Goal: Information Seeking & Learning: Learn about a topic

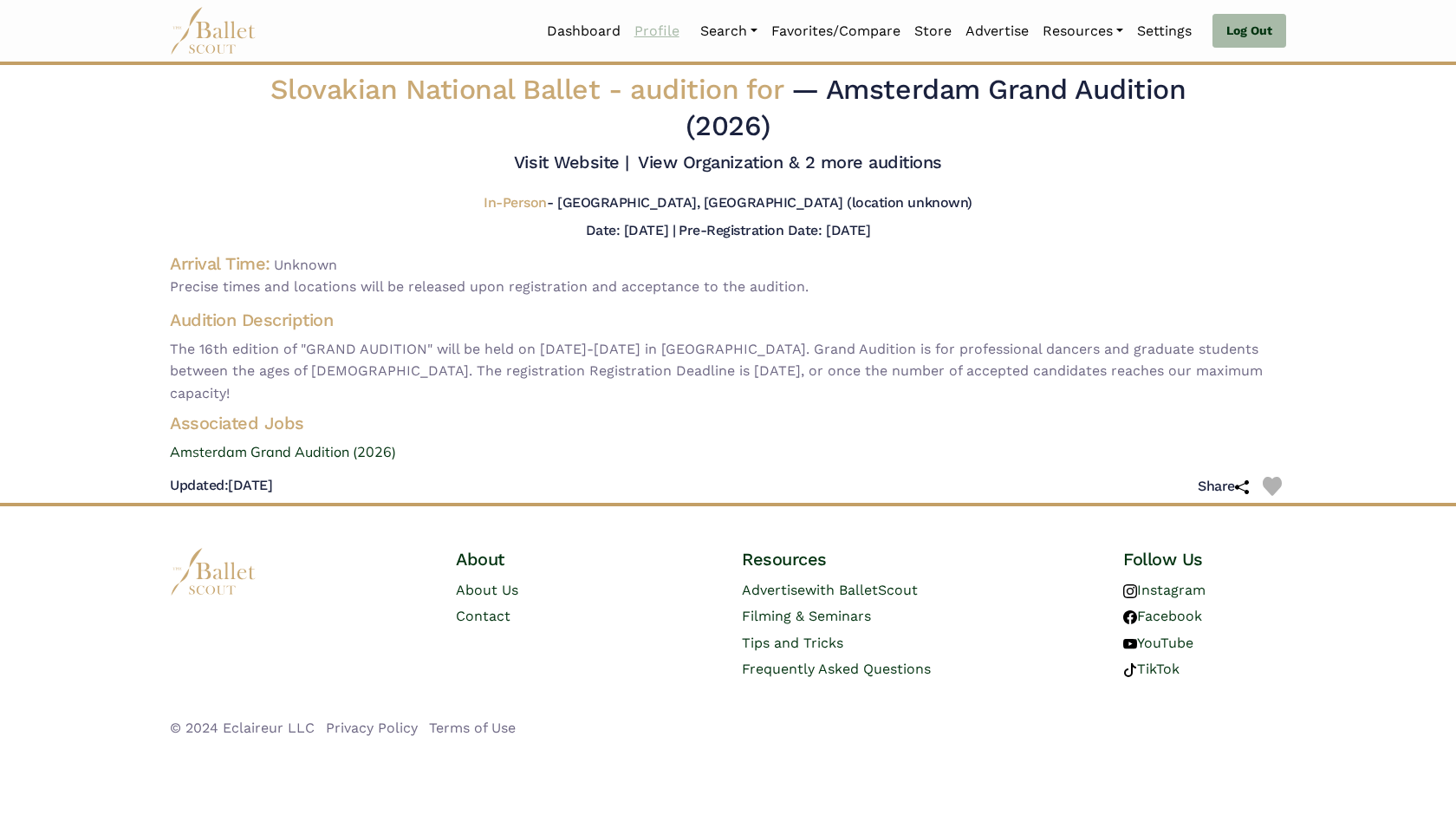
click at [660, 27] on link "Profile" at bounding box center [657, 31] width 59 height 36
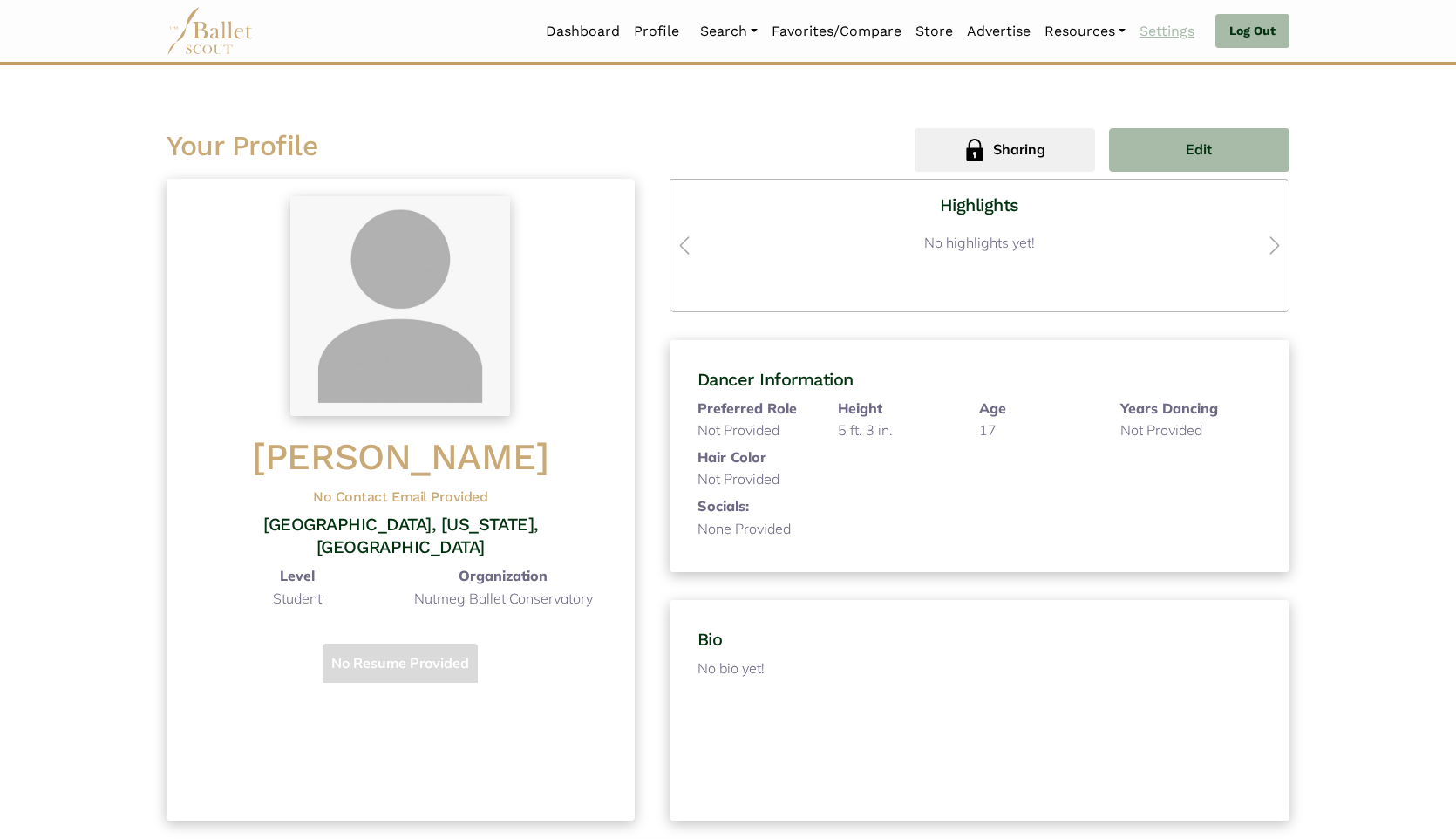
click at [1165, 33] on link "Settings" at bounding box center [1166, 31] width 69 height 37
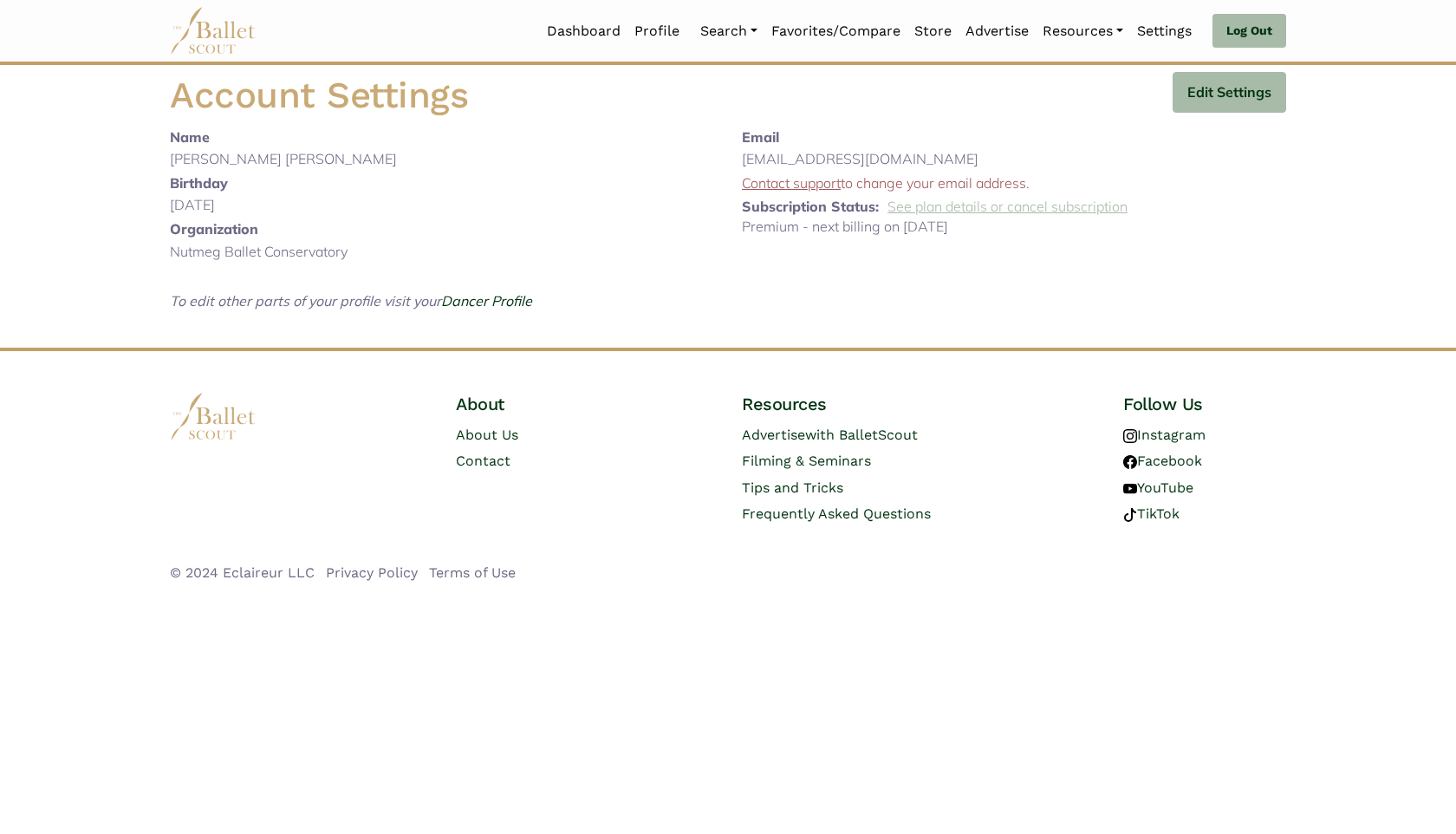
click at [956, 205] on link "See plan details or cancel subscription" at bounding box center [1007, 205] width 240 height 17
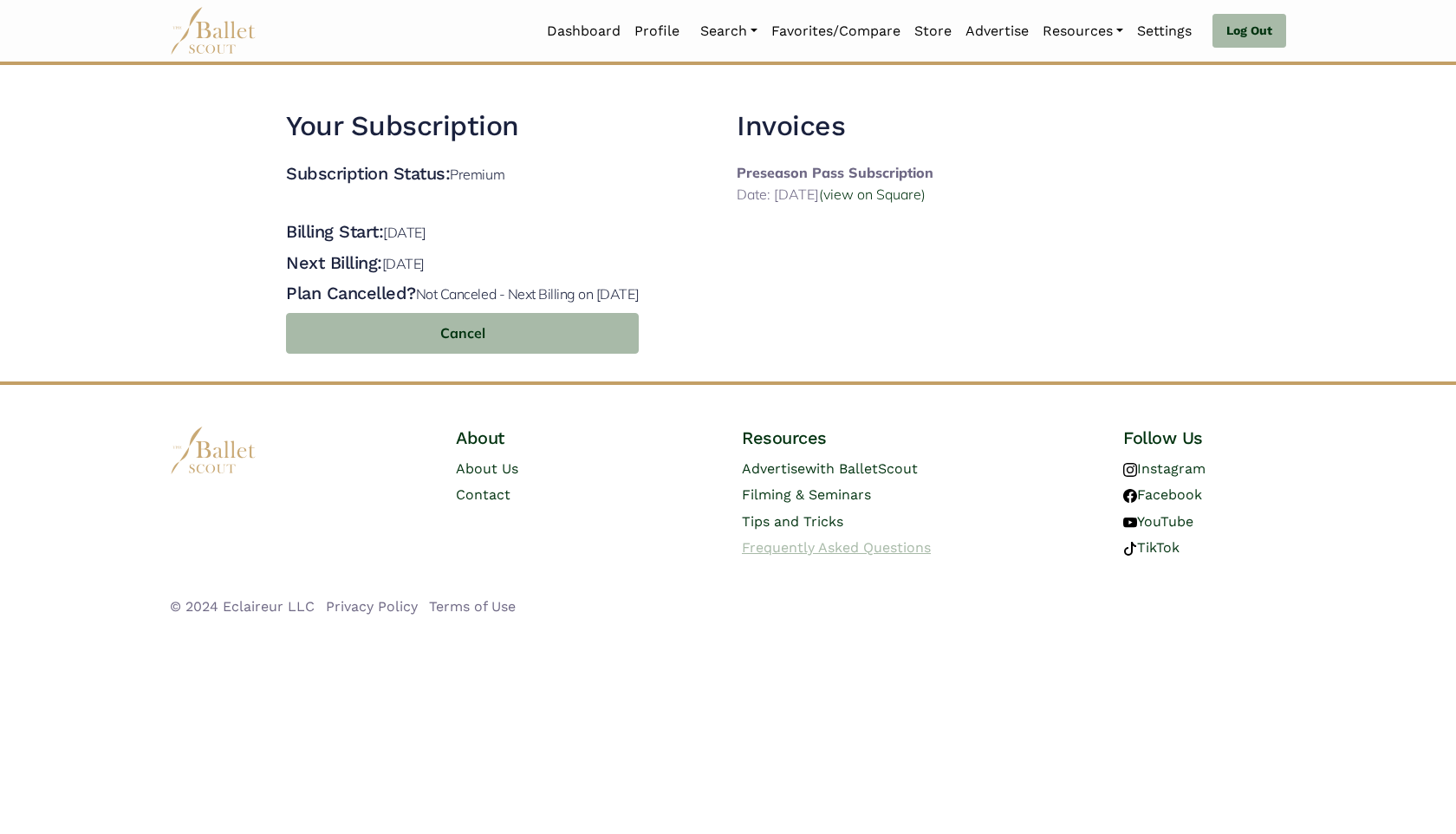
click at [921, 546] on span "Frequently Asked Questions" at bounding box center [836, 547] width 189 height 17
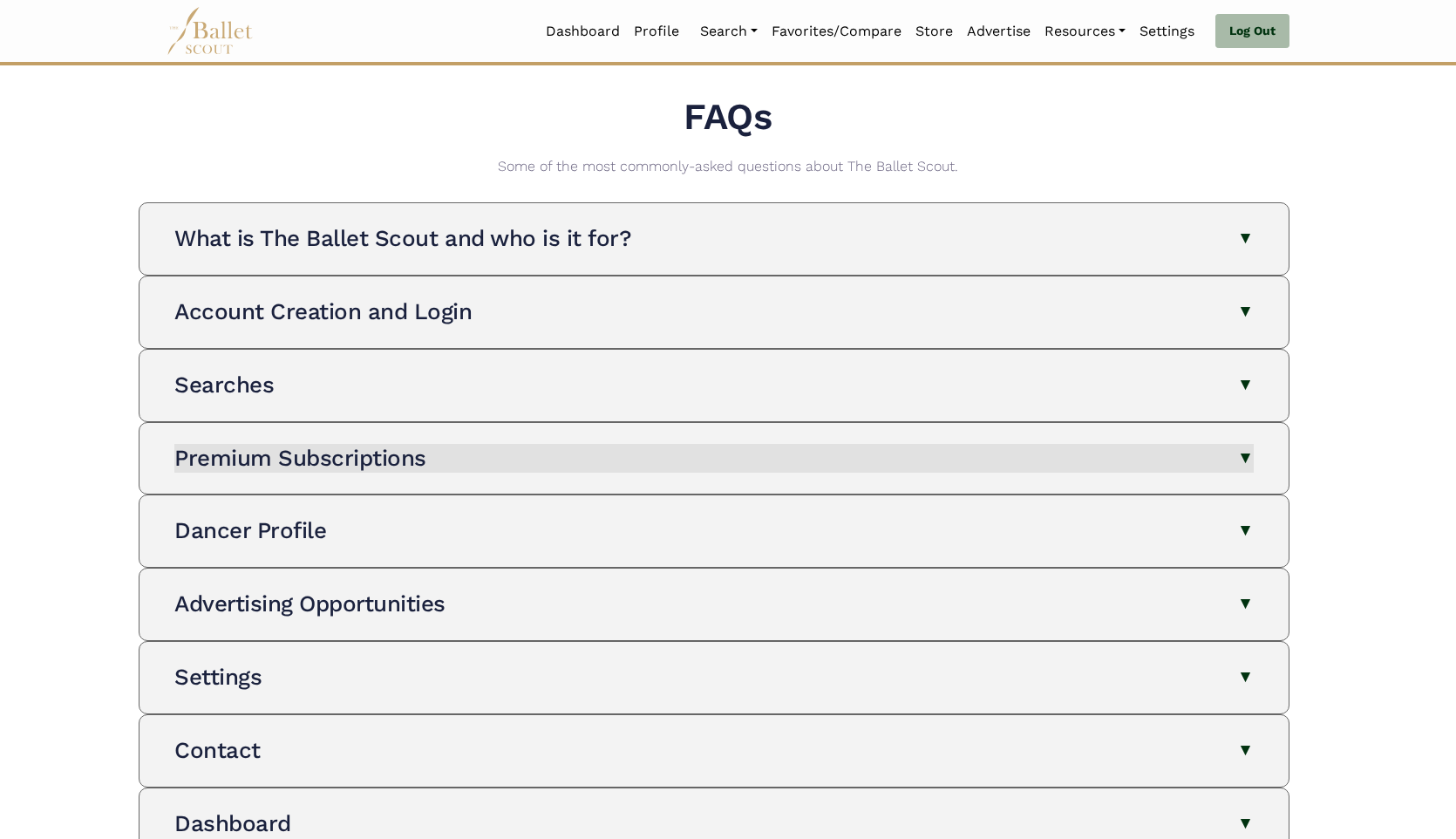
click at [843, 455] on button "Premium Subscriptions" at bounding box center [714, 458] width 1079 height 30
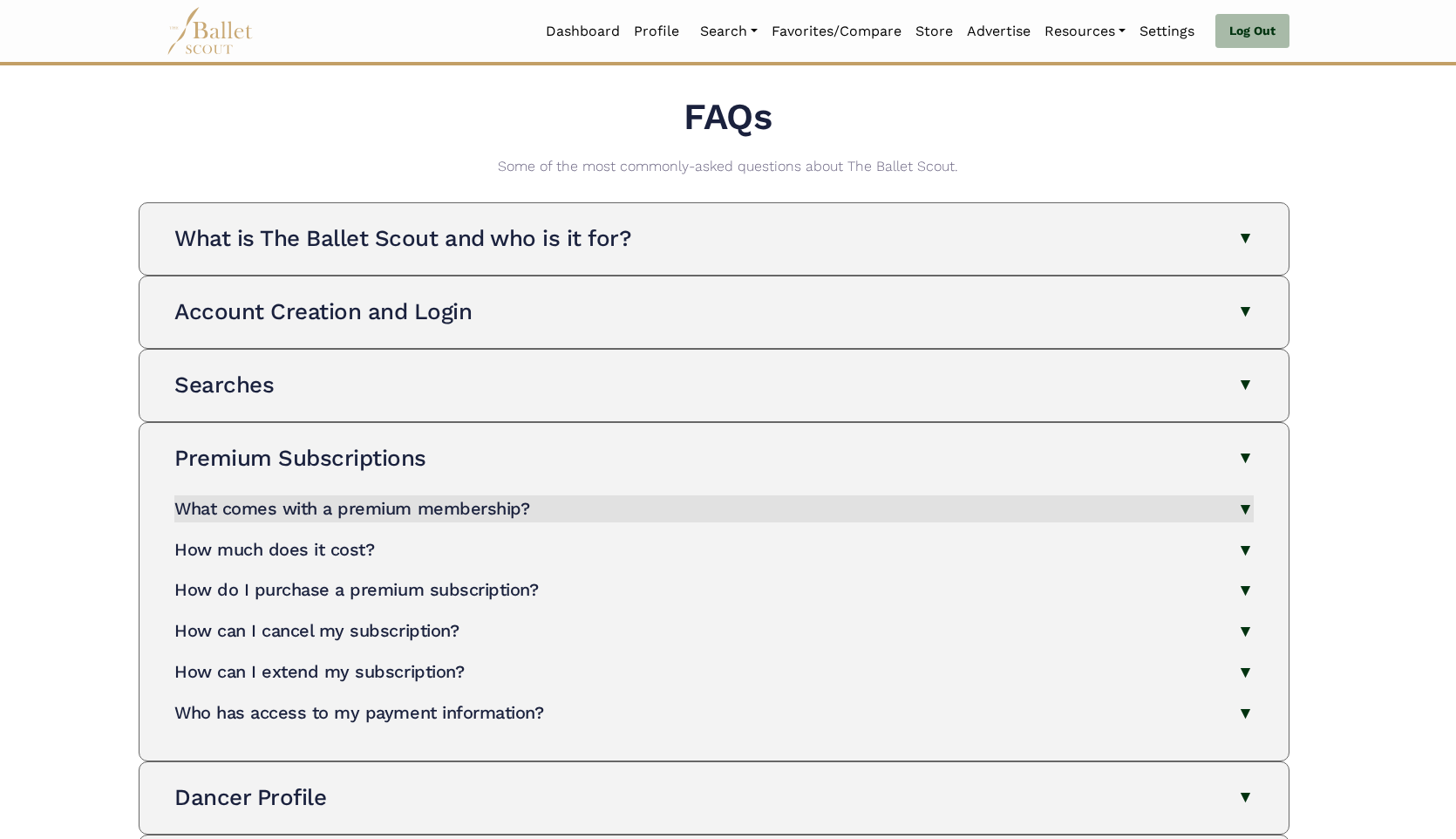
click at [794, 496] on button "What comes with a premium membership?" at bounding box center [714, 509] width 1079 height 27
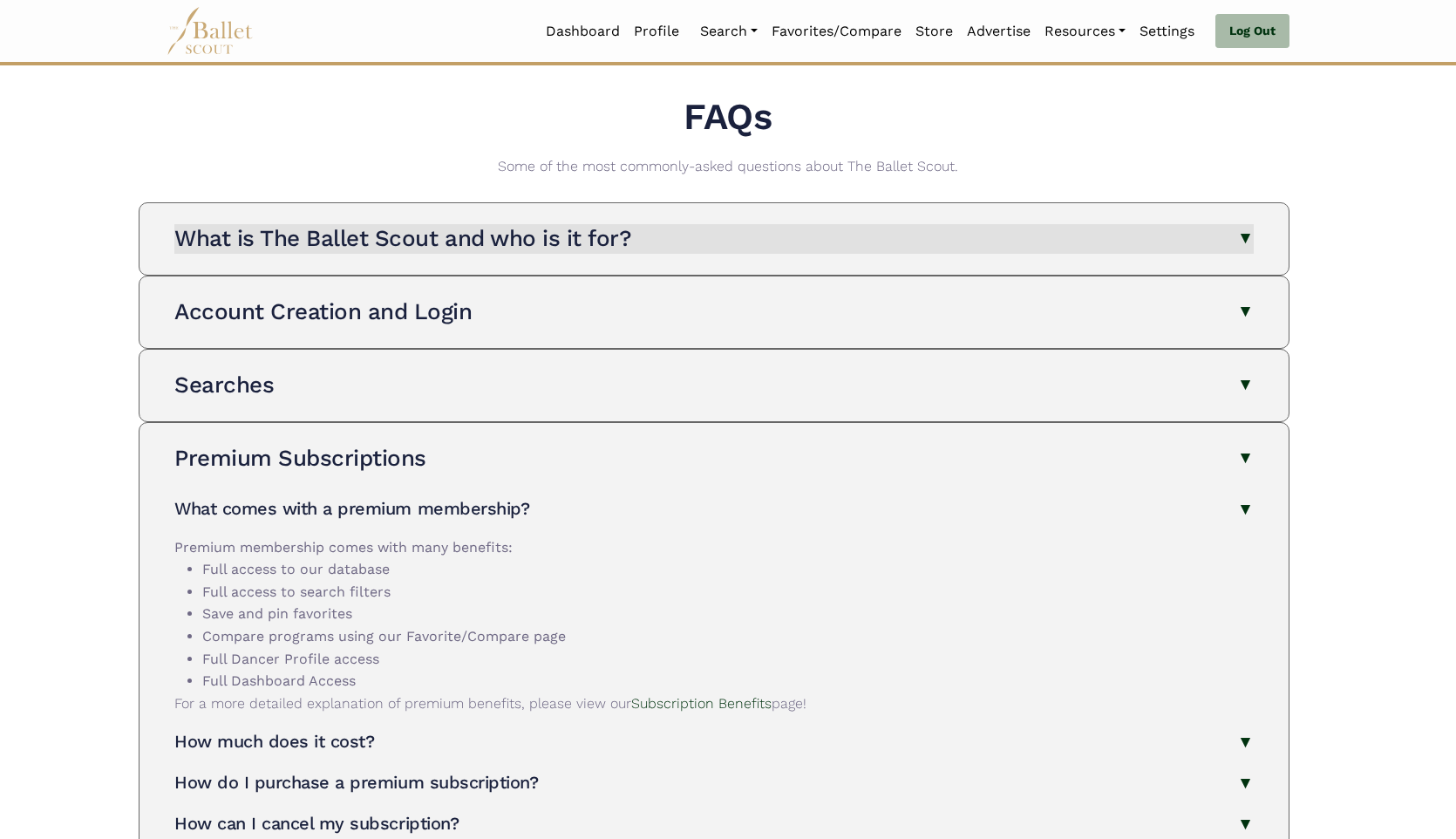
click at [834, 242] on button "What is The Ballet Scout and who is it for?" at bounding box center [714, 239] width 1079 height 30
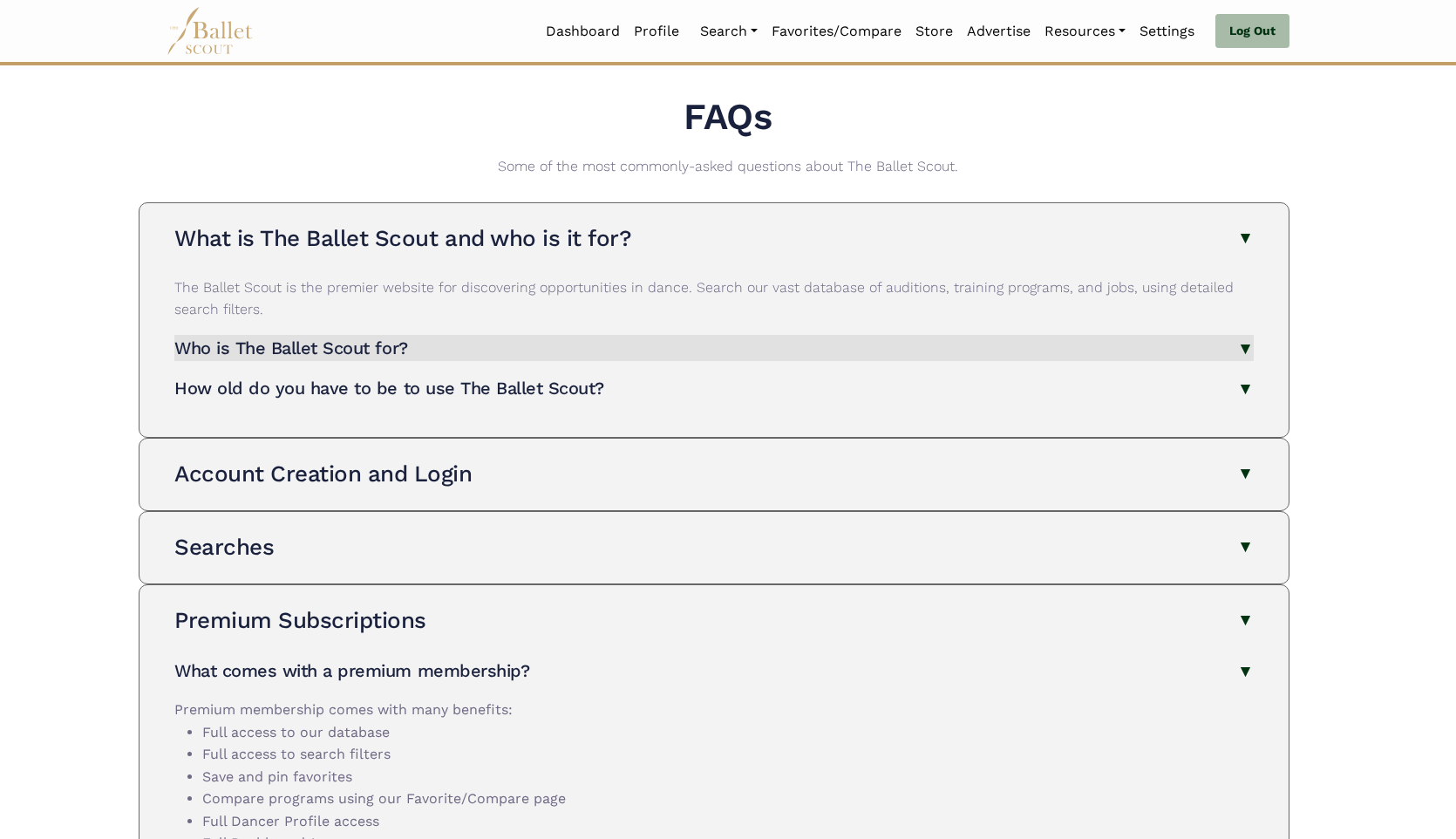
click at [768, 353] on button "Who is The Ballet Scout for?" at bounding box center [714, 348] width 1079 height 27
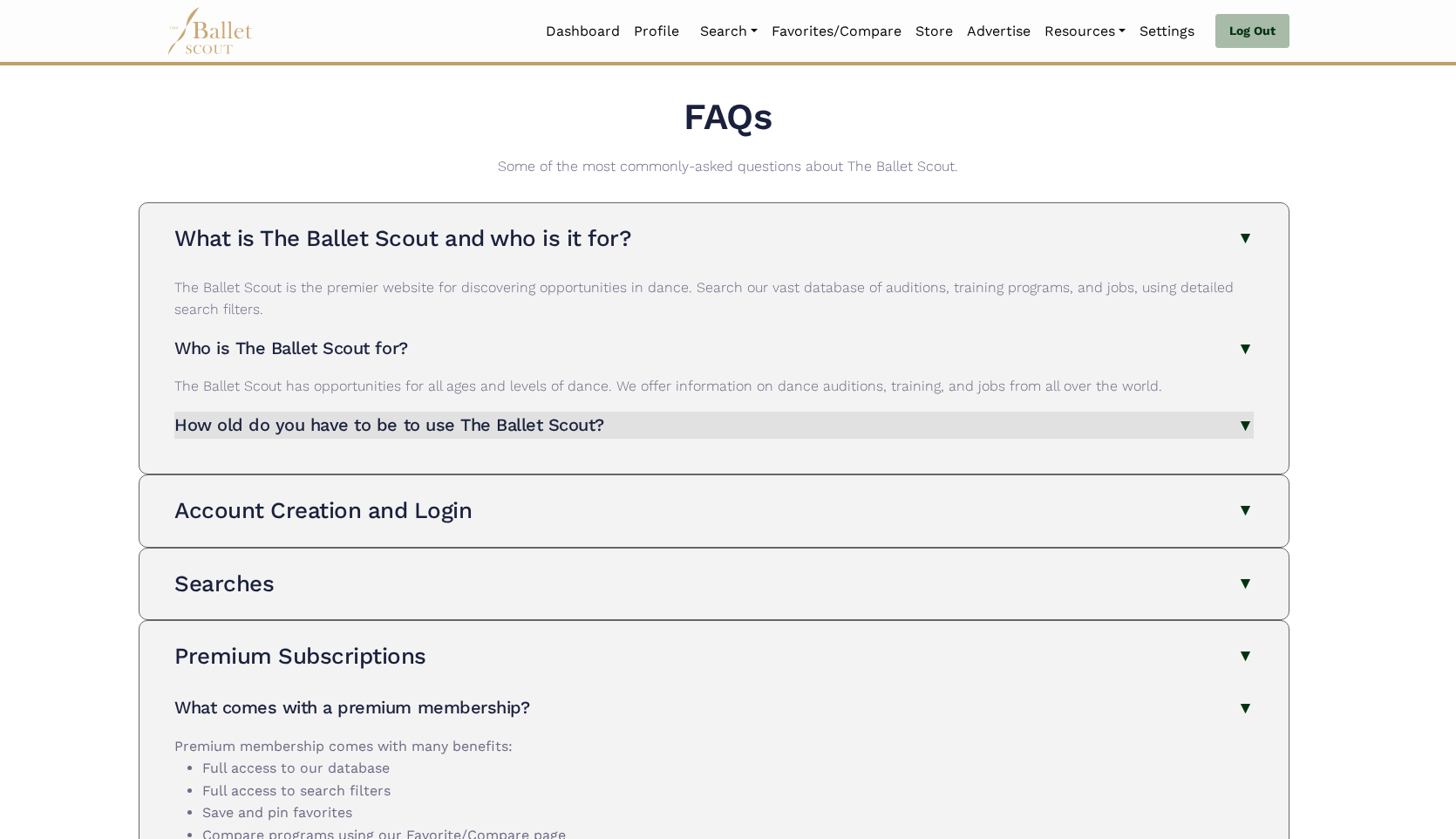
click at [732, 422] on button "How old do you have to be to use The Ballet Scout?" at bounding box center [714, 425] width 1079 height 27
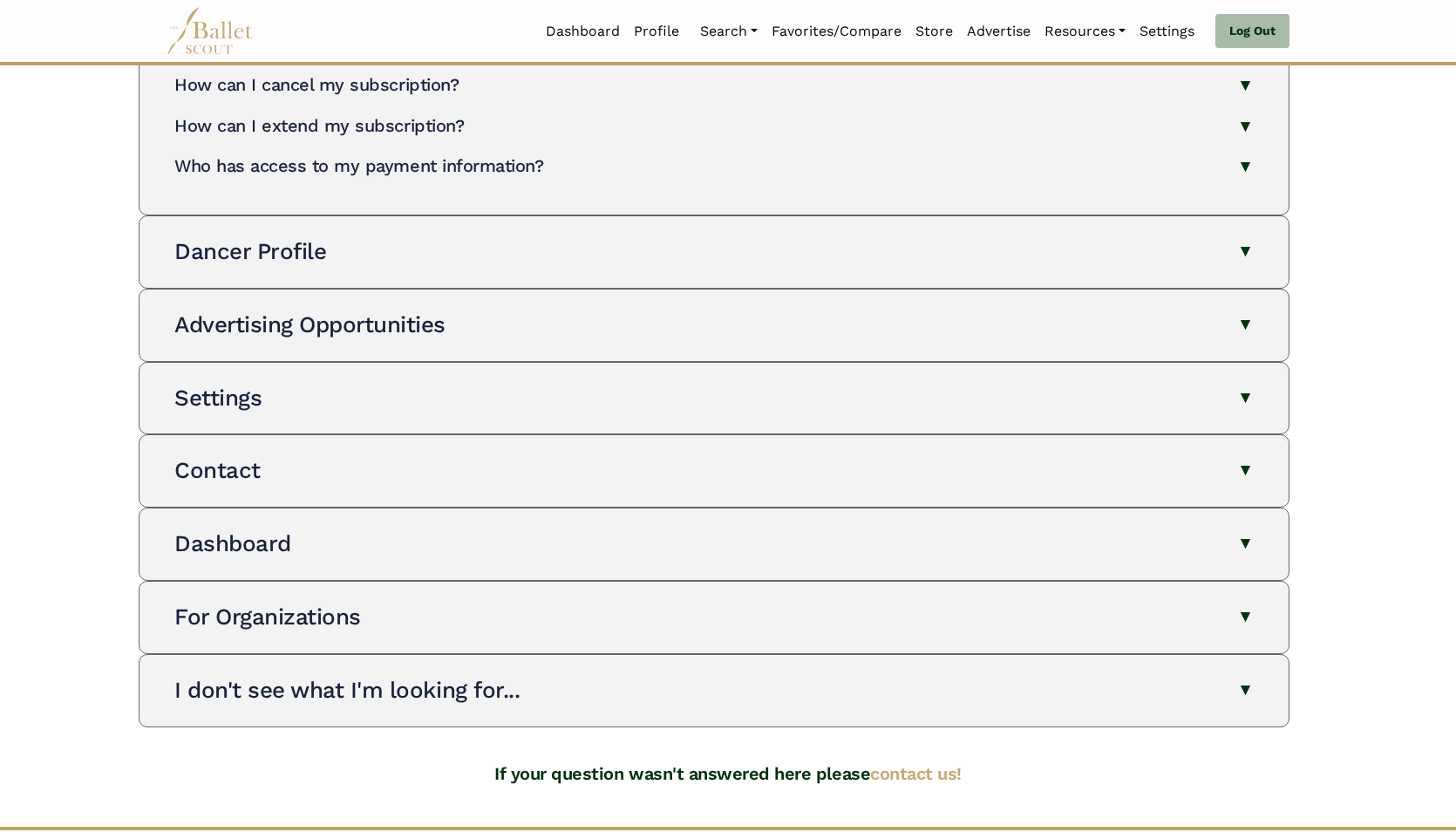
scroll to position [996, 0]
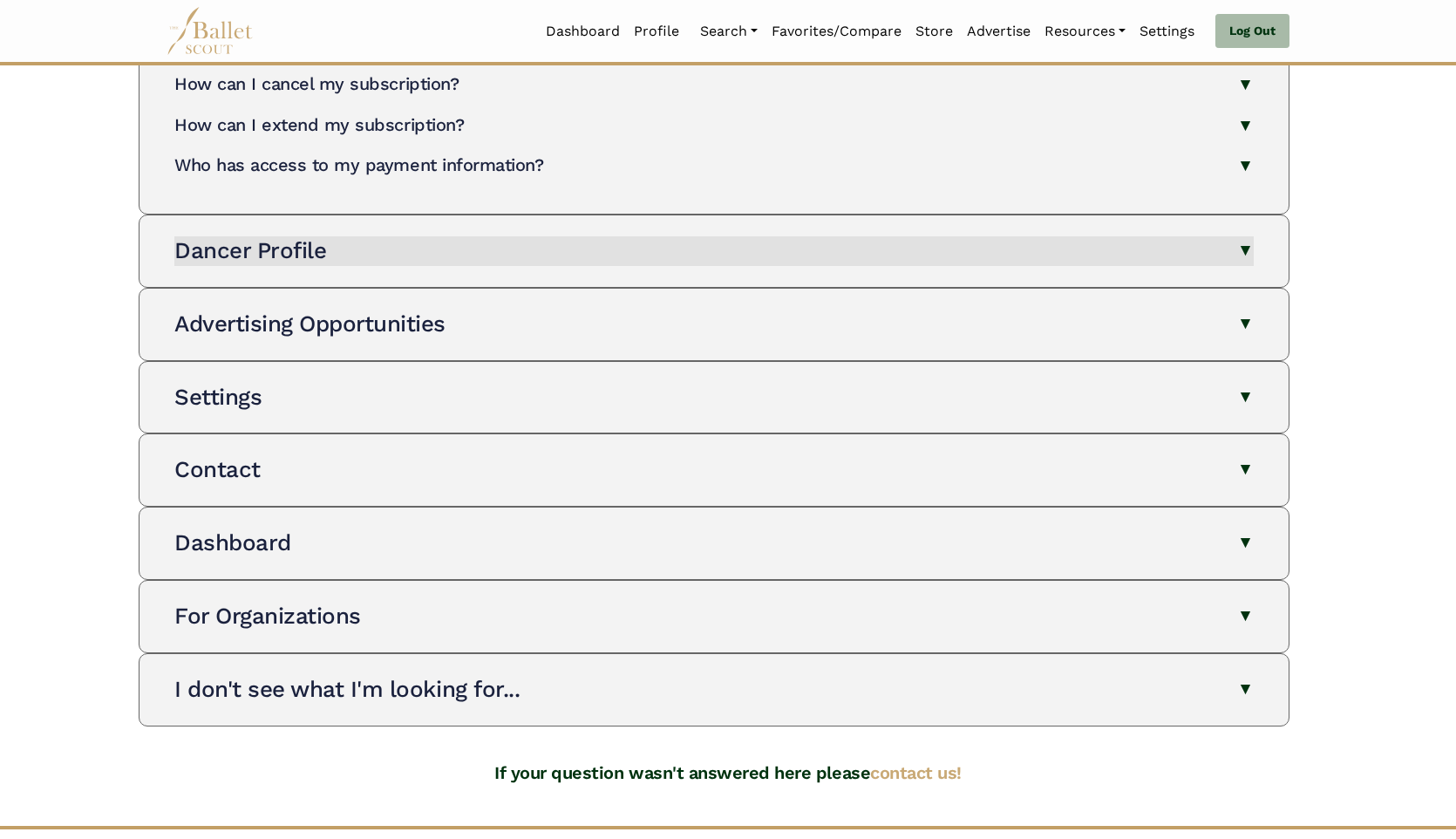
click at [296, 258] on h3 "Dancer Profile" at bounding box center [250, 250] width 152 height 26
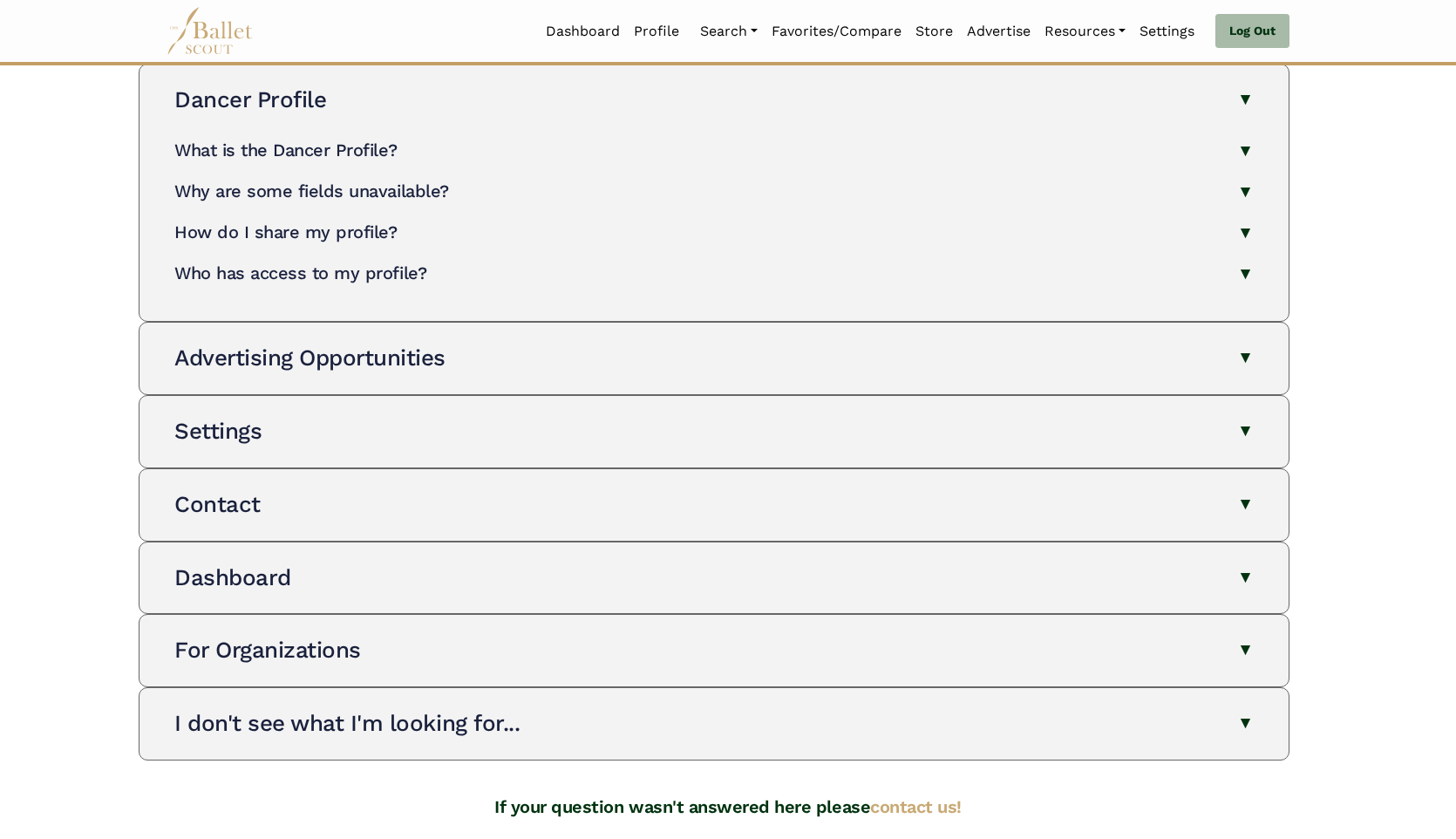
scroll to position [1151, 0]
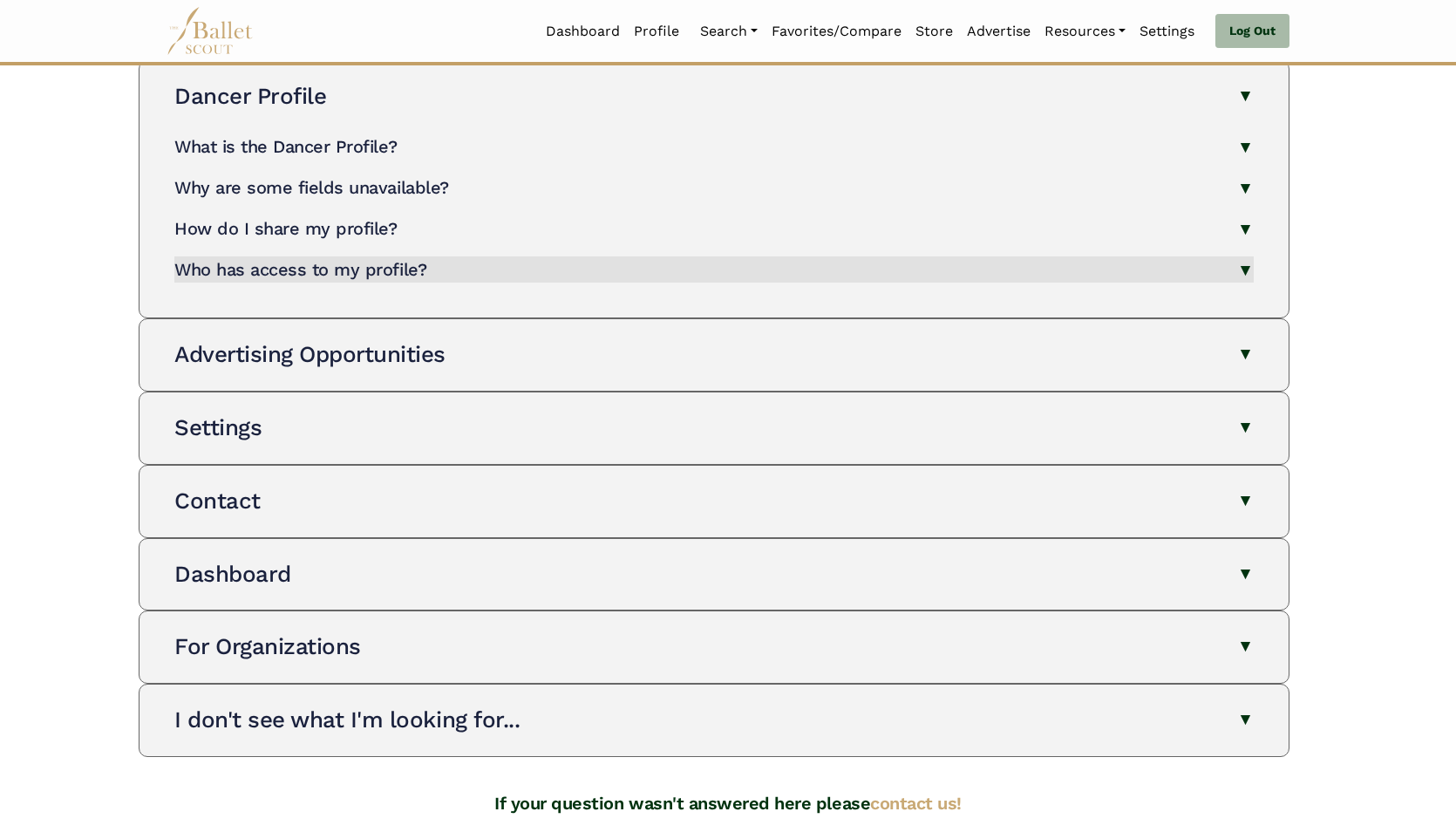
click at [363, 274] on h4 "Who has access to my profile?" at bounding box center [301, 269] width 252 height 21
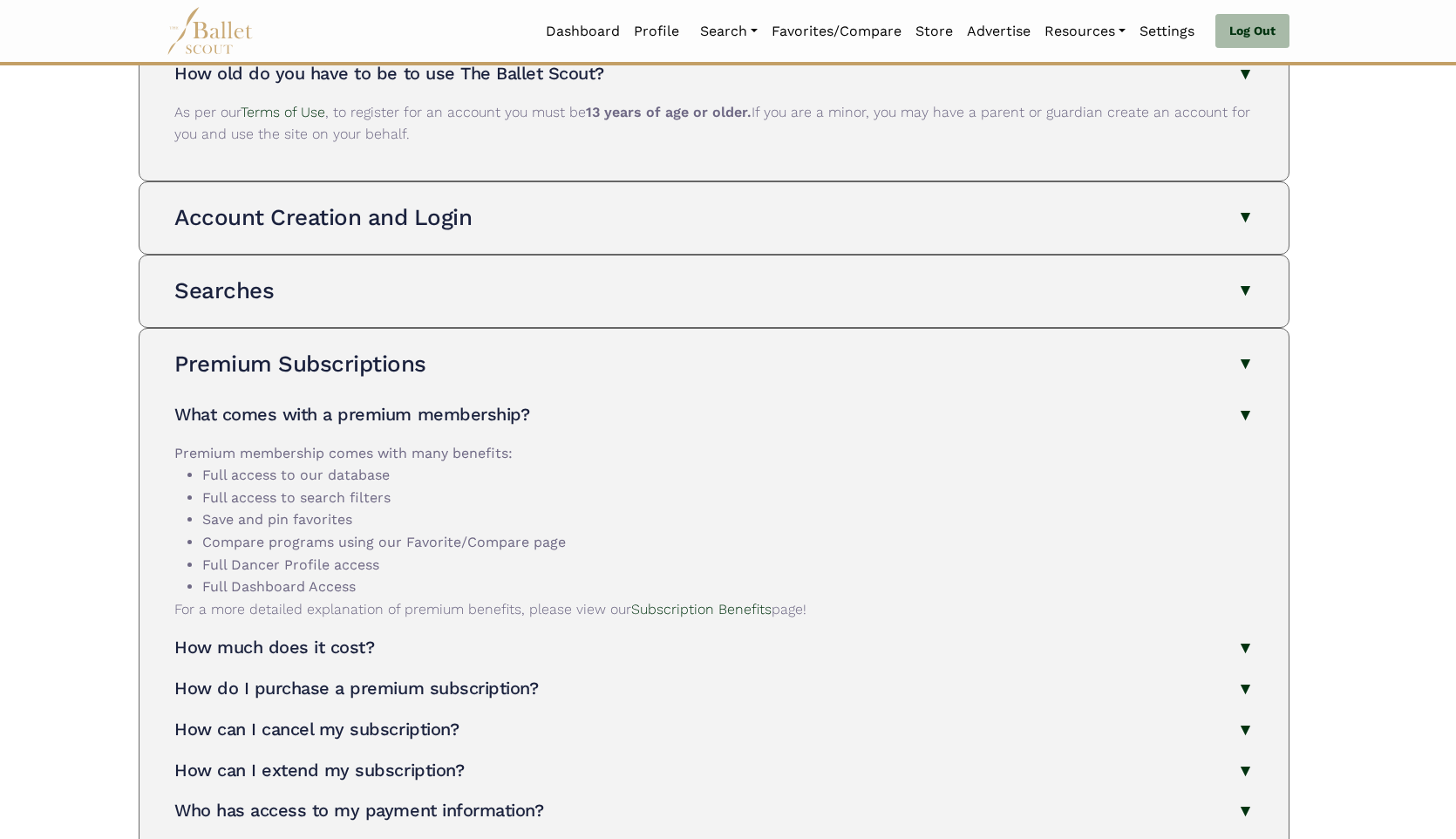
scroll to position [0, 0]
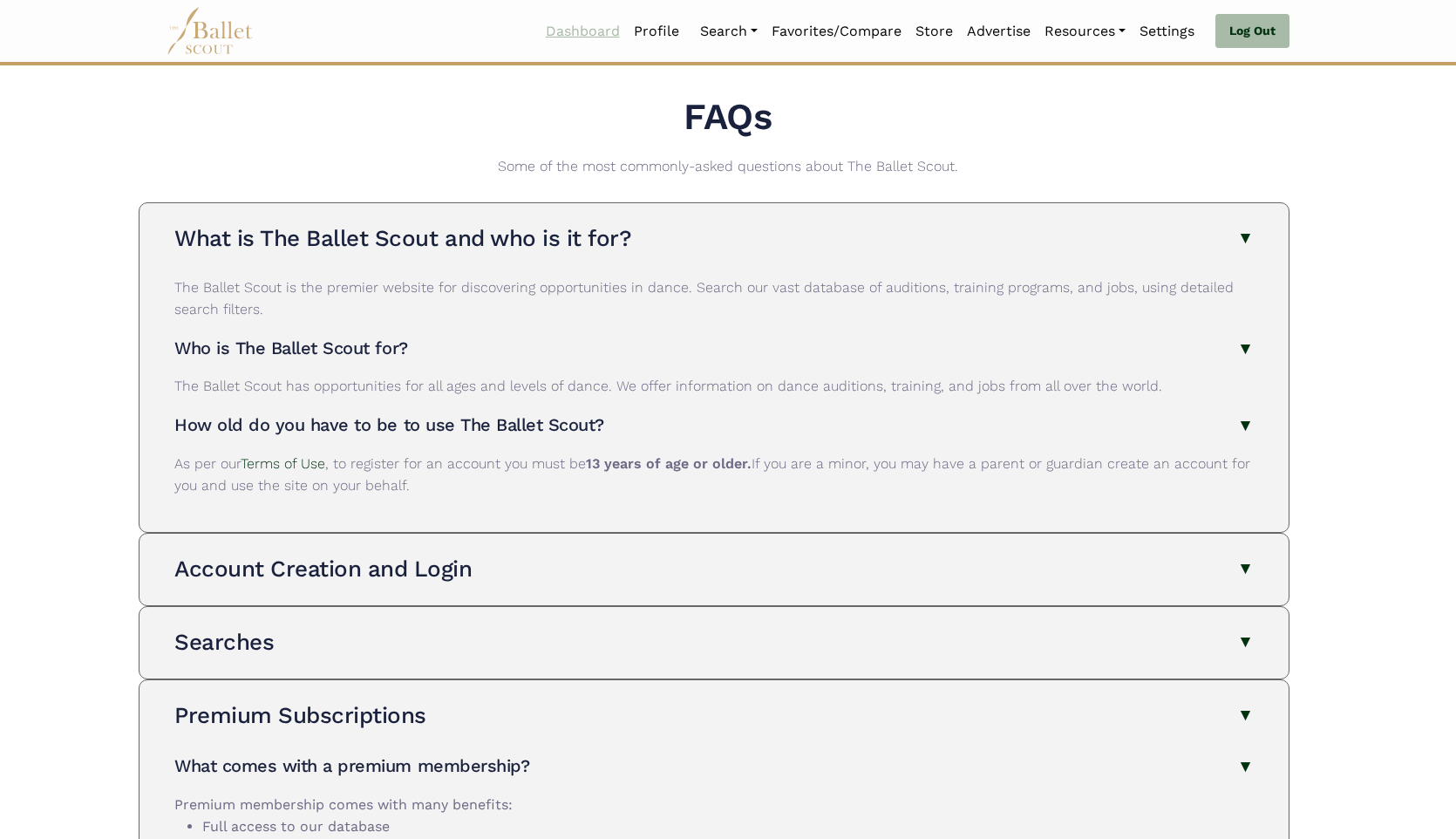
click at [556, 40] on link "Dashboard" at bounding box center [582, 31] width 88 height 37
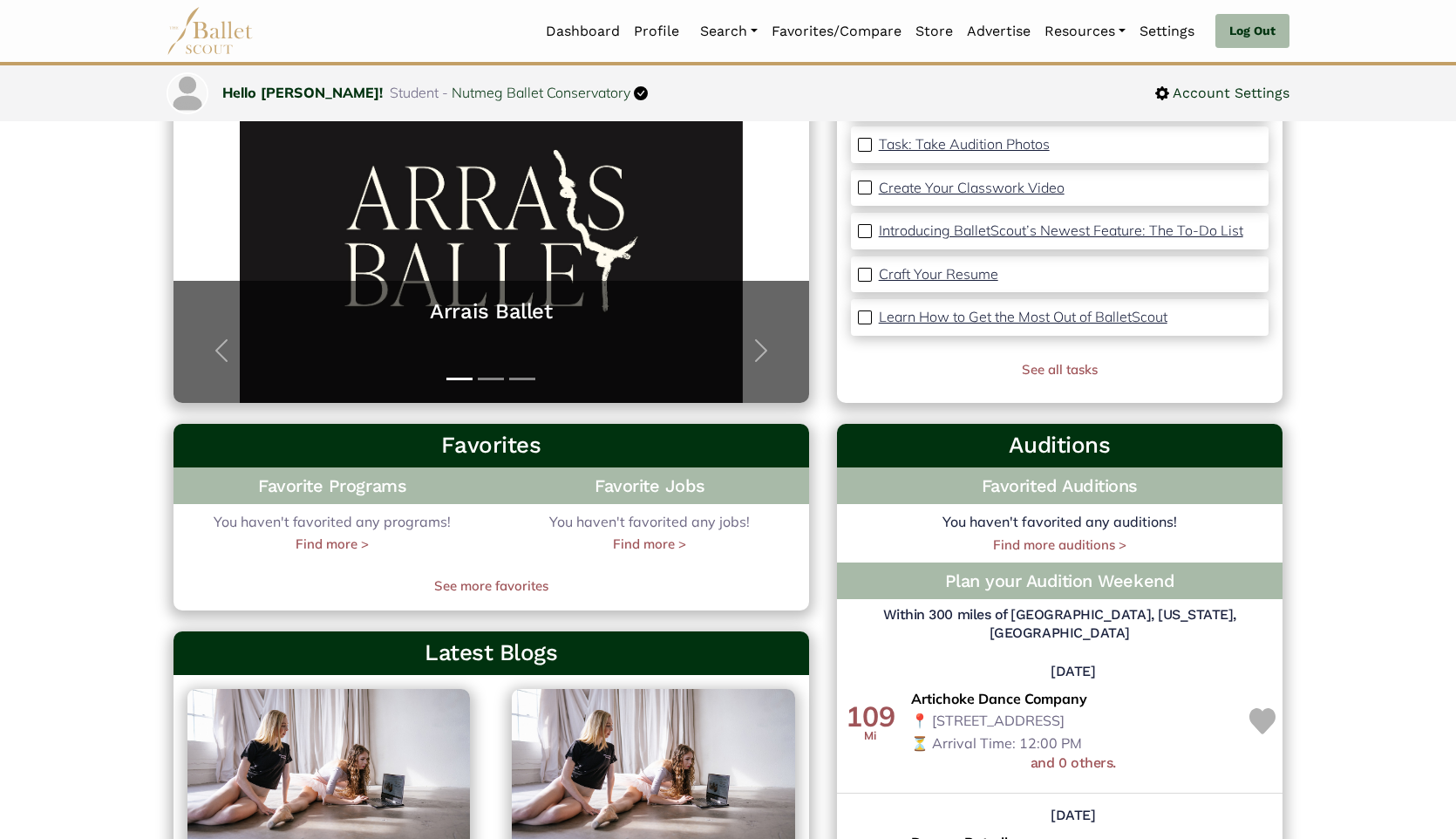
scroll to position [223, 0]
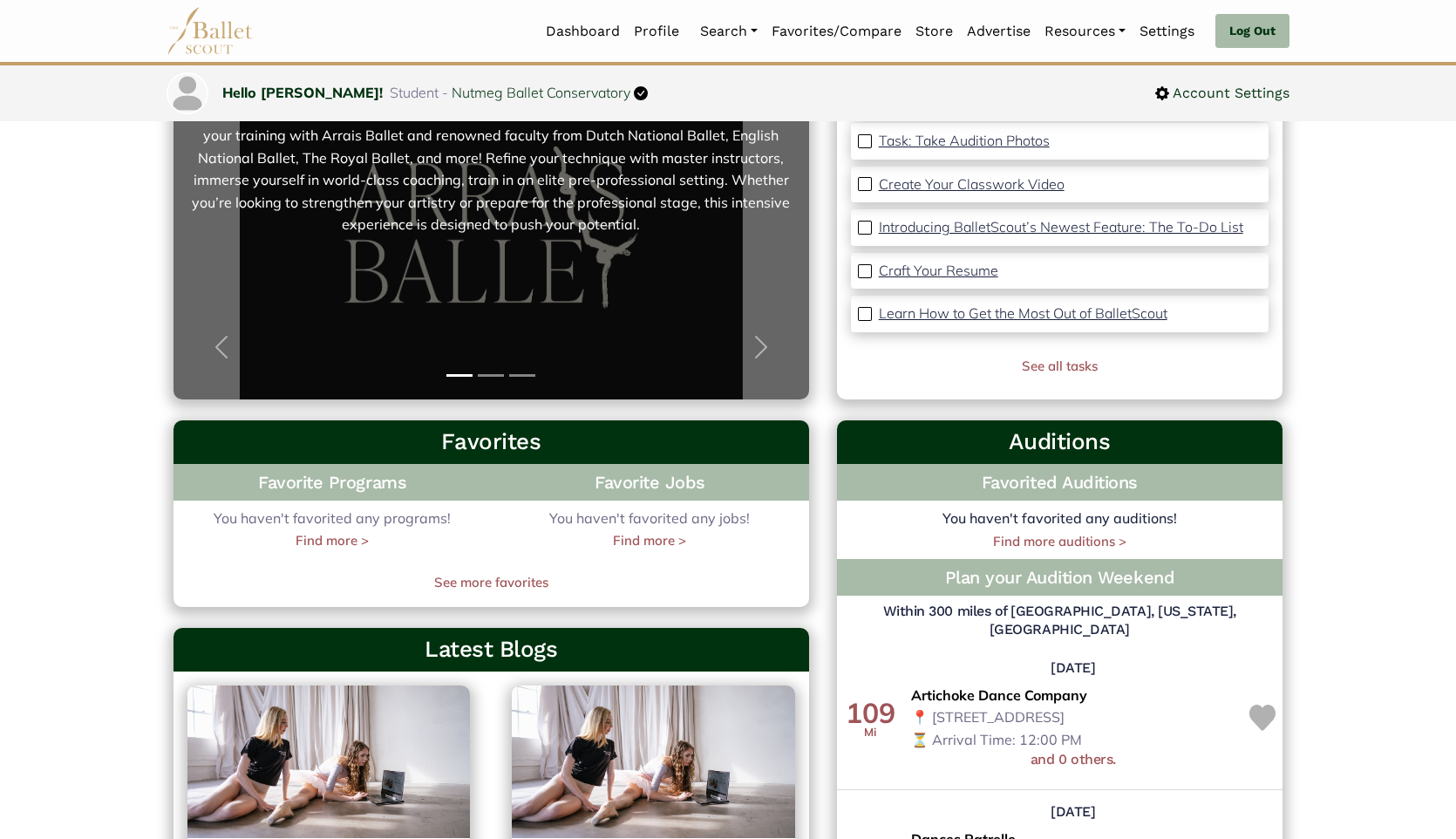
click at [543, 228] on link "Arrais Ballet Train with World-Class Faculty at Arrais Ballet Summer Intensive!…" at bounding box center [491, 225] width 601 height 314
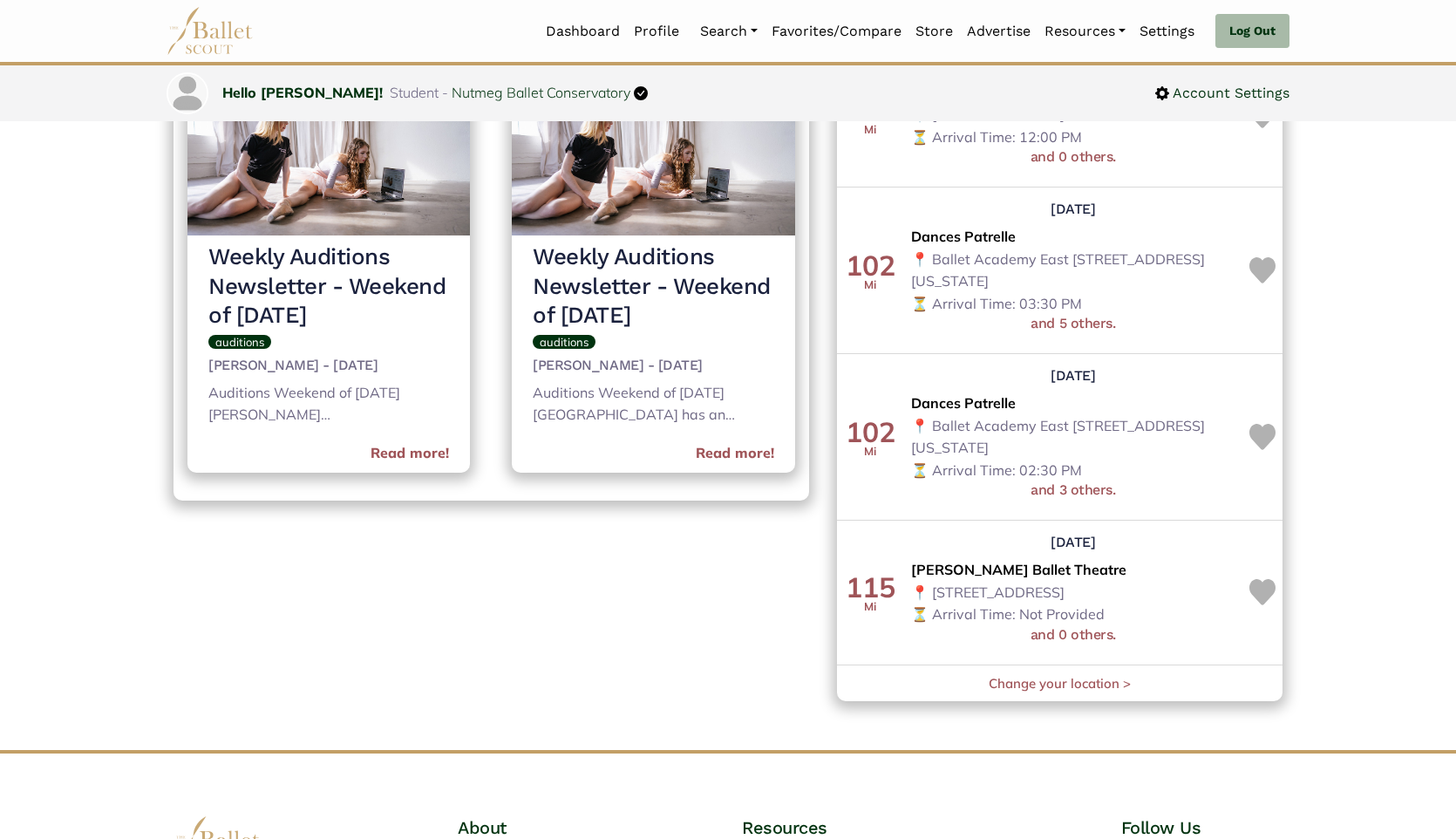
scroll to position [832, 0]
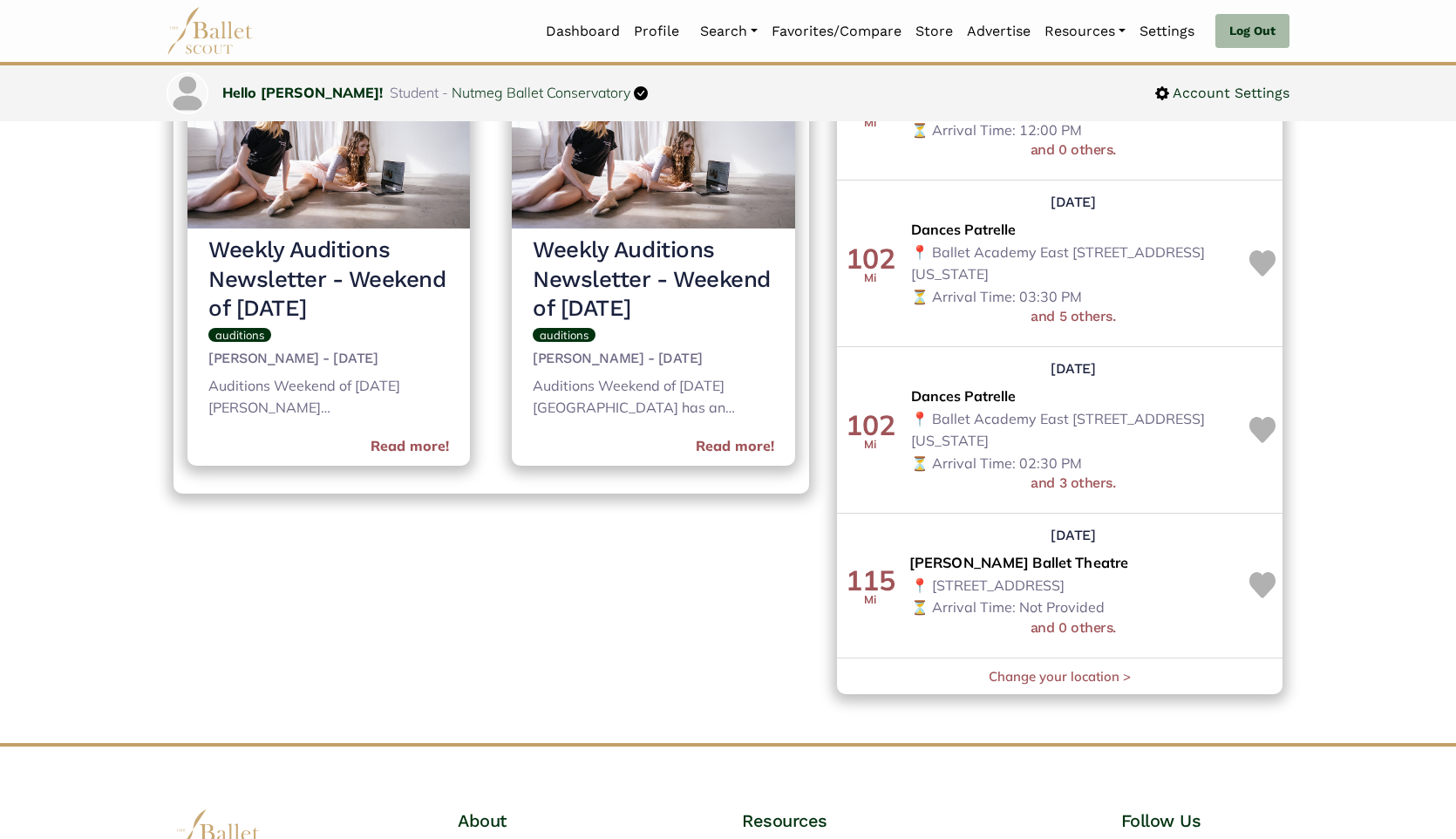
click at [962, 552] on span "[PERSON_NAME] Ballet Theatre" at bounding box center [1019, 563] width 220 height 22
